Goal: Check status: Check status

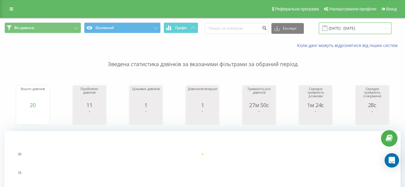
click at [346, 27] on input "[DATE] - [DATE]" at bounding box center [355, 28] width 73 height 12
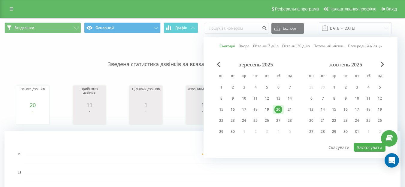
drag, startPoint x: 280, startPoint y: 109, endPoint x: 359, endPoint y: 139, distance: 84.6
click at [280, 110] on div "20" at bounding box center [278, 110] width 8 height 8
click at [361, 147] on button "Застосувати" at bounding box center [369, 147] width 32 height 9
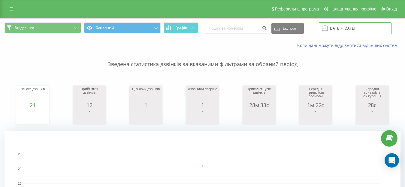
click at [368, 28] on input "[DATE] - [DATE]" at bounding box center [355, 28] width 73 height 12
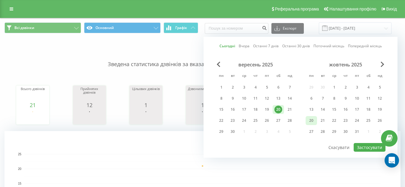
drag, startPoint x: 279, startPoint y: 109, endPoint x: 307, endPoint y: 120, distance: 29.6
click at [279, 110] on div "20" at bounding box center [278, 110] width 8 height 8
click at [367, 145] on button "Застосувати" at bounding box center [369, 147] width 32 height 9
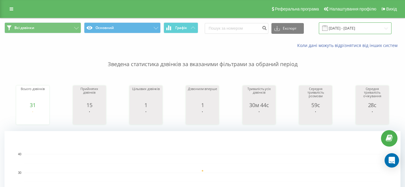
click at [355, 29] on input "[DATE] - [DATE]" at bounding box center [355, 28] width 73 height 12
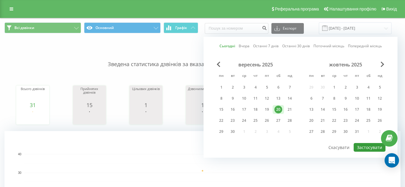
click at [374, 149] on button "Застосувати" at bounding box center [369, 147] width 32 height 9
